Goal: Information Seeking & Learning: Learn about a topic

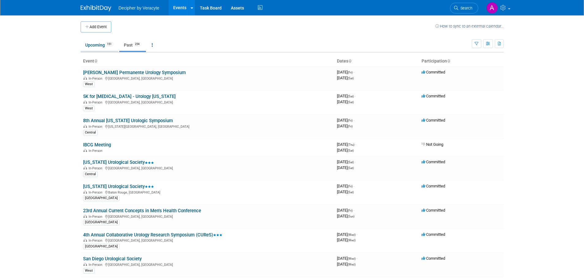
click at [103, 43] on link "Upcoming 151" at bounding box center [99, 45] width 37 height 12
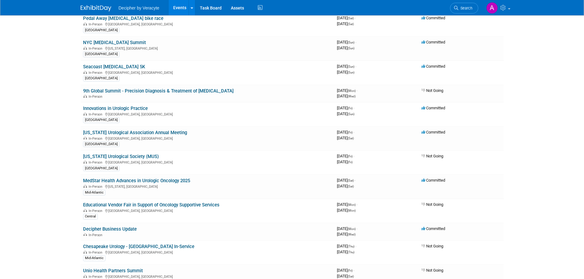
scroll to position [307, 0]
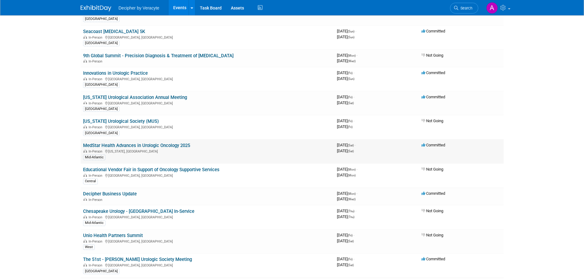
drag, startPoint x: 195, startPoint y: 145, endPoint x: 84, endPoint y: 144, distance: 110.8
click at [84, 144] on td "MedStar Health Advances in Urologic Oncology 2025 In-Person [US_STATE], [GEOGRA…" at bounding box center [208, 152] width 254 height 24
copy link "MedStar Health Advances in Urologic Oncology 2025"
drag, startPoint x: 134, startPoint y: 152, endPoint x: 110, endPoint y: 152, distance: 24.9
click at [110, 152] on div "In-Person [US_STATE], [GEOGRAPHIC_DATA]" at bounding box center [207, 151] width 249 height 5
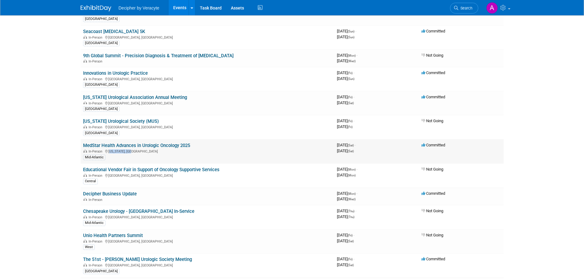
copy div "[US_STATE], [GEOGRAPHIC_DATA]"
drag, startPoint x: 142, startPoint y: 192, endPoint x: 83, endPoint y: 194, distance: 58.3
click at [83, 194] on td "Decipher Business Update In-Person" at bounding box center [208, 196] width 254 height 17
copy link "Decipher Business Update"
click at [139, 194] on td "Decipher Business Update In-Person" at bounding box center [208, 196] width 254 height 17
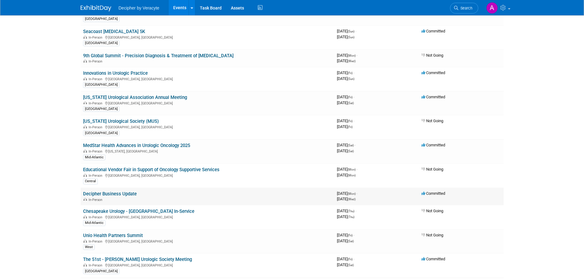
drag, startPoint x: 138, startPoint y: 194, endPoint x: 90, endPoint y: 194, distance: 48.5
click at [90, 194] on td "Decipher Business Update In-Person" at bounding box center [208, 196] width 254 height 17
copy link "Decipher Business Update"
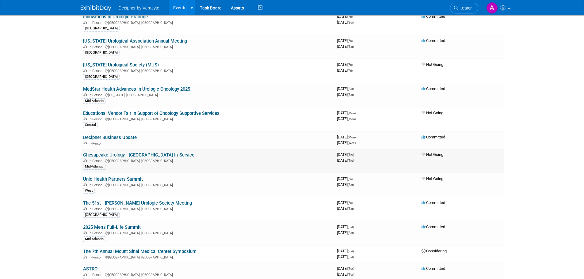
scroll to position [368, 0]
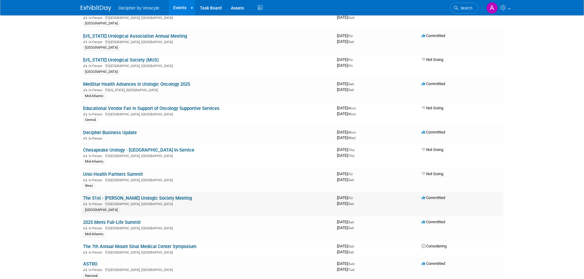
drag, startPoint x: 202, startPoint y: 199, endPoint x: 110, endPoint y: 198, distance: 91.7
click at [110, 198] on td "The 51st - [PERSON_NAME] Urologic Society Meeting In-Person [GEOGRAPHIC_DATA], …" at bounding box center [208, 204] width 254 height 24
drag, startPoint x: 82, startPoint y: 199, endPoint x: 197, endPoint y: 197, distance: 115.1
click at [197, 197] on td "The 51st - [PERSON_NAME] Urologic Society Meeting In-Person [GEOGRAPHIC_DATA], …" at bounding box center [208, 204] width 254 height 24
copy link "The 51st - [PERSON_NAME] Urologic Society Meeting"
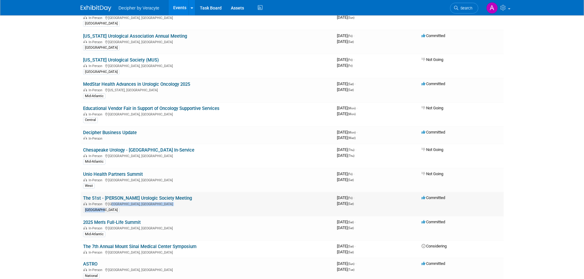
drag, startPoint x: 130, startPoint y: 207, endPoint x: 108, endPoint y: 205, distance: 22.2
click at [108, 205] on td "The 51st - [PERSON_NAME] Urologic Society Meeting In-Person [GEOGRAPHIC_DATA], …" at bounding box center [208, 204] width 254 height 24
copy td "[GEOGRAPHIC_DATA], [GEOGRAPHIC_DATA] [GEOGRAPHIC_DATA]"
drag, startPoint x: 147, startPoint y: 225, endPoint x: 83, endPoint y: 224, distance: 63.5
click at [83, 224] on td "2025 Men's Full-Life Summit In-Person [GEOGRAPHIC_DATA], [GEOGRAPHIC_DATA] Mid-…" at bounding box center [208, 229] width 254 height 24
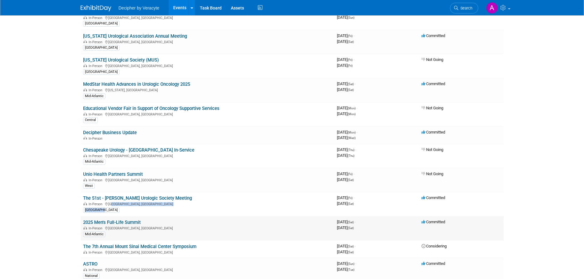
copy link "2025 Men's Full-Life Summit"
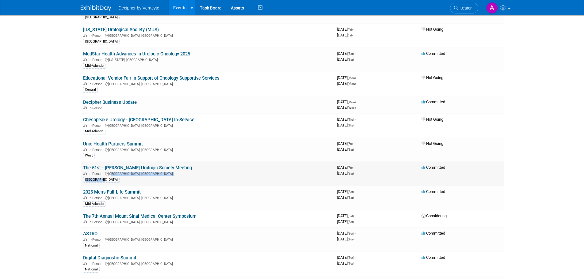
scroll to position [399, 0]
drag, startPoint x: 131, startPoint y: 199, endPoint x: 110, endPoint y: 197, distance: 21.6
click at [110, 197] on div "In-Person [GEOGRAPHIC_DATA], [GEOGRAPHIC_DATA]" at bounding box center [207, 197] width 249 height 5
copy div "[GEOGRAPHIC_DATA], [GEOGRAPHIC_DATA]"
drag, startPoint x: 82, startPoint y: 217, endPoint x: 114, endPoint y: 217, distance: 32.5
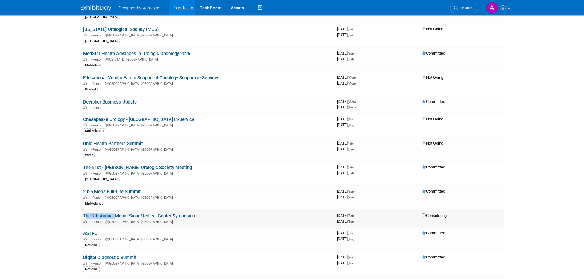
click at [114, 217] on td "The 7th Annual Mount Sinai Medical Center Symposium In-Person [GEOGRAPHIC_DATA]…" at bounding box center [208, 218] width 254 height 17
drag, startPoint x: 98, startPoint y: 233, endPoint x: 84, endPoint y: 234, distance: 14.1
click at [84, 234] on td "ASTRO In-Person [GEOGRAPHIC_DATA], [GEOGRAPHIC_DATA] National" at bounding box center [208, 240] width 254 height 24
copy link "ASTRO"
drag, startPoint x: 137, startPoint y: 240, endPoint x: 109, endPoint y: 238, distance: 27.7
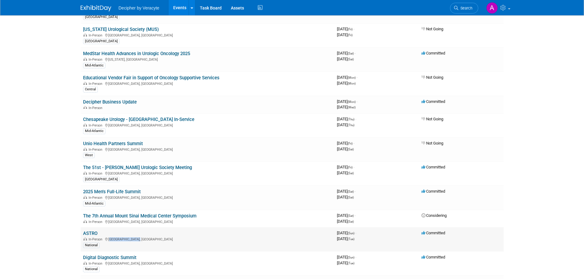
click at [109, 238] on div "In-Person [GEOGRAPHIC_DATA], [GEOGRAPHIC_DATA]" at bounding box center [207, 239] width 249 height 5
copy div "[GEOGRAPHIC_DATA], [GEOGRAPHIC_DATA]"
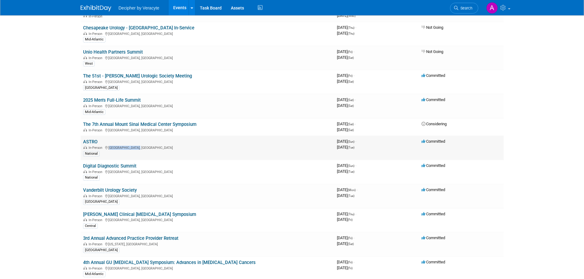
scroll to position [491, 0]
drag, startPoint x: 139, startPoint y: 167, endPoint x: 82, endPoint y: 166, distance: 57.4
click at [82, 166] on td "Digital Diagnostic Summit In-Person [GEOGRAPHIC_DATA], [GEOGRAPHIC_DATA] Nation…" at bounding box center [208, 172] width 254 height 24
drag, startPoint x: 128, startPoint y: 173, endPoint x: 109, endPoint y: 173, distance: 19.3
click at [109, 173] on div "In-Person [GEOGRAPHIC_DATA], [GEOGRAPHIC_DATA]" at bounding box center [207, 171] width 249 height 5
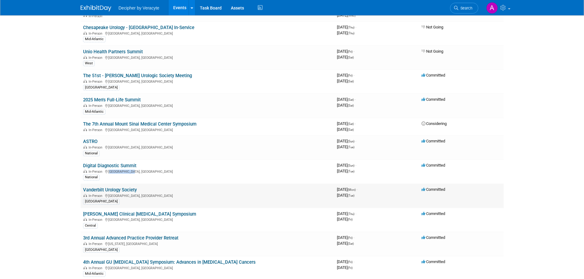
drag, startPoint x: 139, startPoint y: 191, endPoint x: 82, endPoint y: 189, distance: 56.8
click at [82, 189] on td "Vanderbilt Urology Society In-Person [GEOGRAPHIC_DATA], [GEOGRAPHIC_DATA] [GEOG…" at bounding box center [208, 196] width 254 height 24
drag, startPoint x: 129, startPoint y: 198, endPoint x: 110, endPoint y: 195, distance: 19.7
click at [110, 195] on td "Vanderbilt Urology Society In-Person [GEOGRAPHIC_DATA], [GEOGRAPHIC_DATA] [GEOG…" at bounding box center [208, 196] width 254 height 24
click at [109, 197] on div "In-Person [GEOGRAPHIC_DATA], [GEOGRAPHIC_DATA]" at bounding box center [207, 195] width 249 height 5
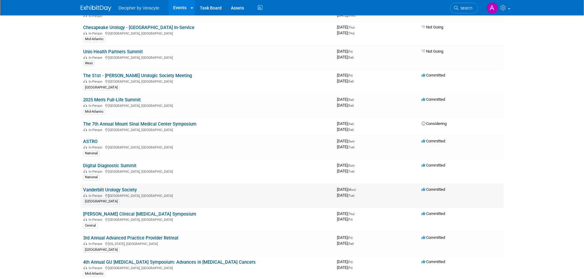
click at [109, 197] on div "In-Person [GEOGRAPHIC_DATA], [GEOGRAPHIC_DATA]" at bounding box center [207, 195] width 249 height 5
drag, startPoint x: 109, startPoint y: 197, endPoint x: 128, endPoint y: 196, distance: 19.0
click at [128, 196] on div "In-Person [GEOGRAPHIC_DATA], [GEOGRAPHIC_DATA]" at bounding box center [207, 195] width 249 height 5
drag, startPoint x: 166, startPoint y: 214, endPoint x: 83, endPoint y: 213, distance: 83.5
click at [83, 213] on td "[PERSON_NAME] Clinical [MEDICAL_DATA] Symposium In-Person [GEOGRAPHIC_DATA], [G…" at bounding box center [208, 220] width 254 height 24
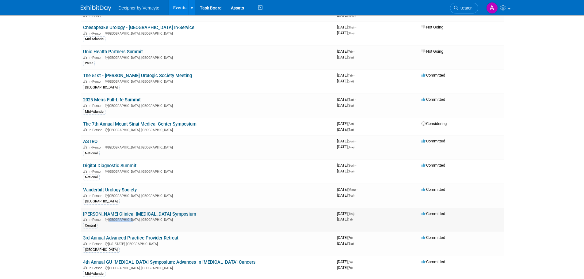
drag, startPoint x: 134, startPoint y: 221, endPoint x: 110, endPoint y: 220, distance: 24.2
click at [110, 220] on div "In-Person [GEOGRAPHIC_DATA], [GEOGRAPHIC_DATA]" at bounding box center [207, 219] width 249 height 5
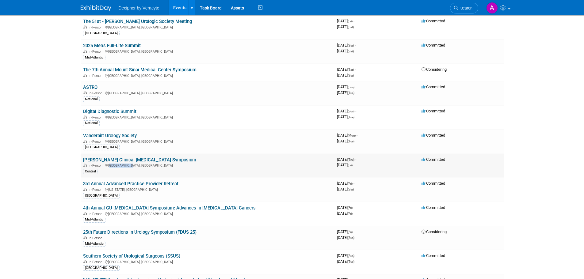
scroll to position [552, 0]
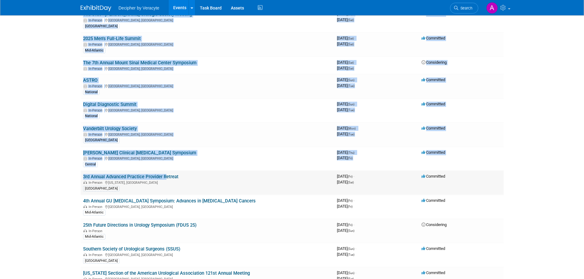
drag, startPoint x: 80, startPoint y: 177, endPoint x: 164, endPoint y: 177, distance: 83.8
drag, startPoint x: 183, startPoint y: 178, endPoint x: 83, endPoint y: 180, distance: 99.7
click at [83, 180] on td "3rd Annual Advanced Practice Provider Retreat In-Person [US_STATE], [GEOGRAPHIC…" at bounding box center [208, 183] width 254 height 24
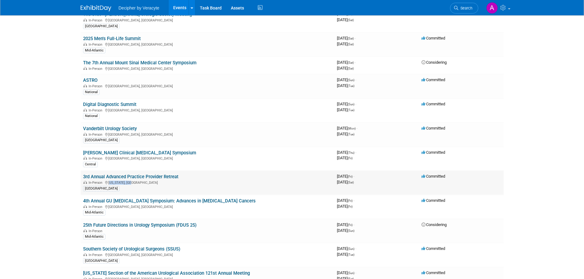
drag, startPoint x: 135, startPoint y: 183, endPoint x: 109, endPoint y: 182, distance: 26.1
click at [109, 182] on div "In-Person [US_STATE], [GEOGRAPHIC_DATA]" at bounding box center [207, 182] width 249 height 5
drag, startPoint x: 222, startPoint y: 202, endPoint x: 83, endPoint y: 203, distance: 139.3
click at [83, 203] on td "4th Annual GU [MEDICAL_DATA] Symposium: Advances in [MEDICAL_DATA] Cancers In-P…" at bounding box center [208, 207] width 254 height 24
drag, startPoint x: 127, startPoint y: 208, endPoint x: 109, endPoint y: 206, distance: 17.9
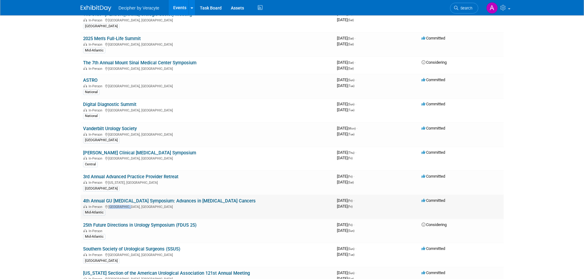
click at [109, 206] on div "In-Person [GEOGRAPHIC_DATA], [GEOGRAPHIC_DATA]" at bounding box center [207, 206] width 249 height 5
